Goal: Task Accomplishment & Management: Manage account settings

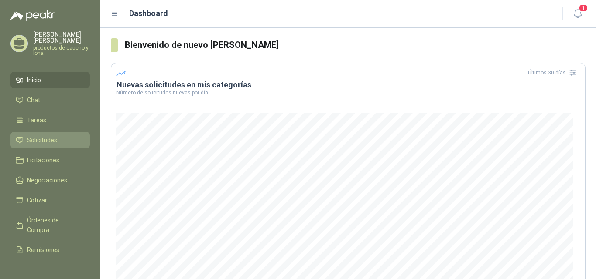
click at [27, 140] on span "Solicitudes" at bounding box center [42, 141] width 30 height 10
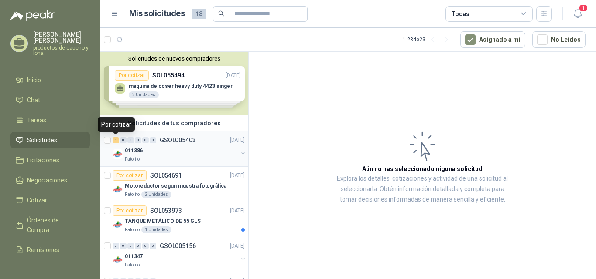
click at [117, 142] on div "1" at bounding box center [115, 140] width 7 height 6
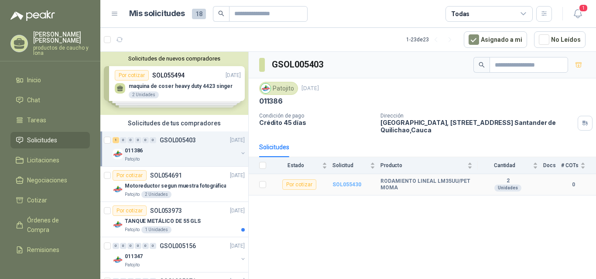
click at [345, 187] on b "SOL055430" at bounding box center [346, 185] width 29 height 6
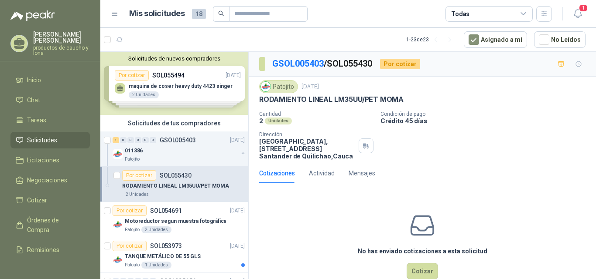
click at [162, 85] on div "Solicitudes de nuevos compradores Por cotizar SOL055494 [DATE] maquina de coser…" at bounding box center [174, 83] width 148 height 63
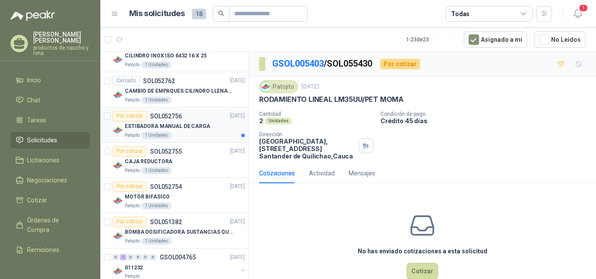
scroll to position [860, 0]
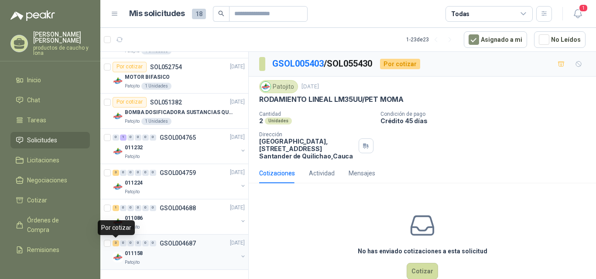
click at [116, 245] on div "3" at bounding box center [115, 244] width 7 height 6
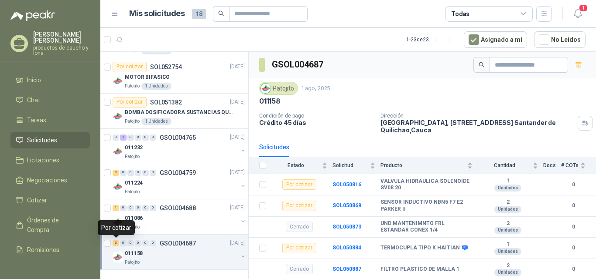
click at [116, 247] on div "3 0 0 0 0 0 GSOL004687 [DATE]" at bounding box center [179, 243] width 134 height 10
click at [114, 245] on div "3" at bounding box center [115, 243] width 7 height 6
click at [117, 207] on div "1" at bounding box center [115, 208] width 7 height 6
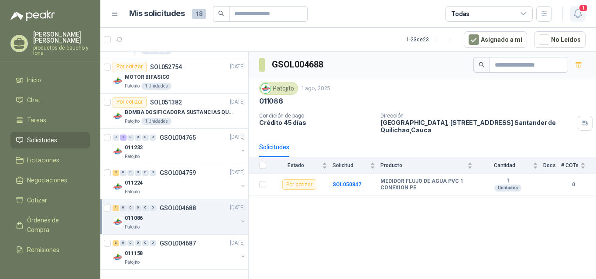
click at [578, 18] on icon "button" at bounding box center [576, 14] width 7 height 8
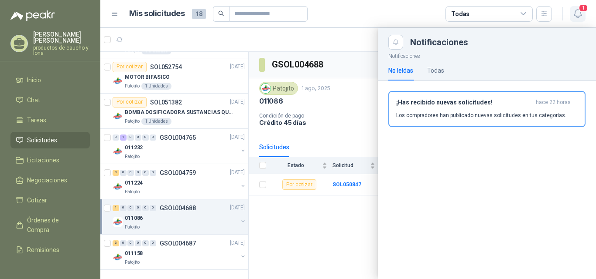
click at [576, 19] on icon "button" at bounding box center [577, 13] width 11 height 11
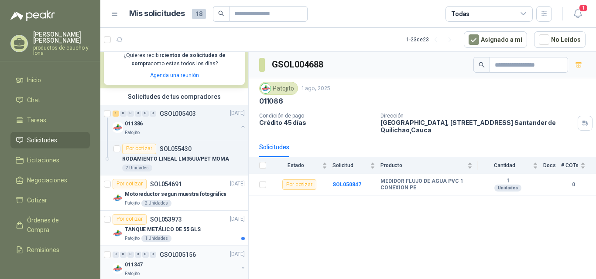
scroll to position [218, 0]
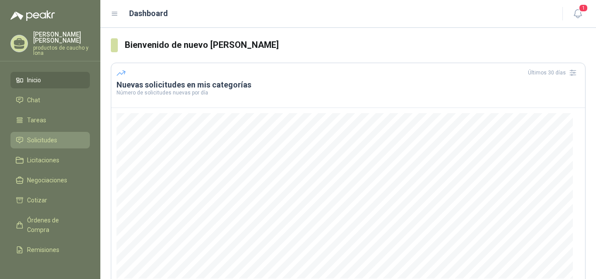
click at [27, 135] on link "Solicitudes" at bounding box center [49, 140] width 79 height 17
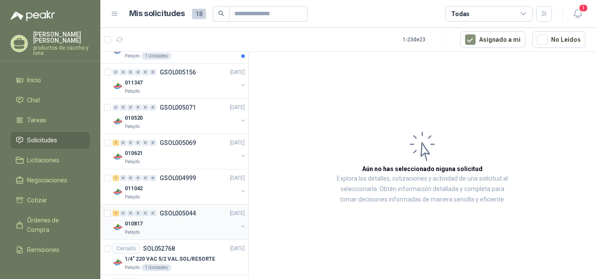
scroll to position [174, 0]
click at [116, 143] on div "1" at bounding box center [115, 143] width 7 height 6
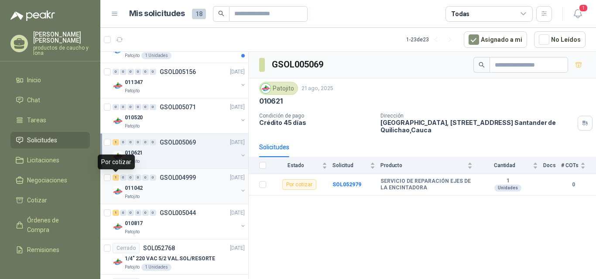
click at [115, 179] on div "1" at bounding box center [115, 178] width 7 height 6
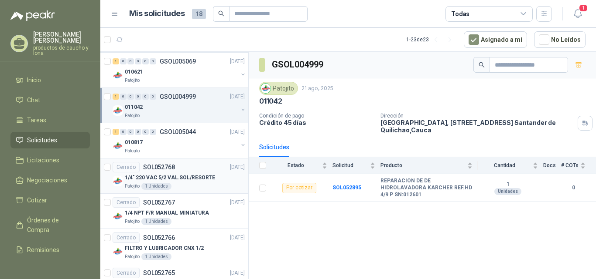
scroll to position [262, 0]
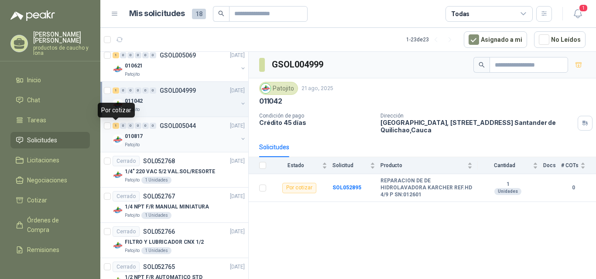
click at [116, 127] on div "1" at bounding box center [115, 126] width 7 height 6
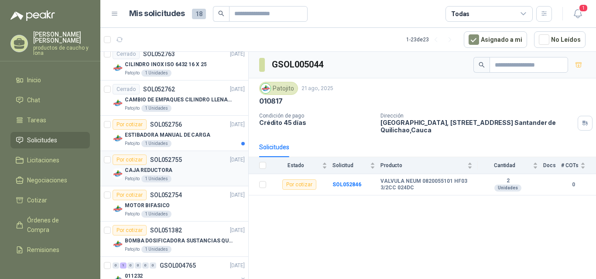
scroll to position [567, 0]
